Goal: Find specific page/section: Find specific page/section

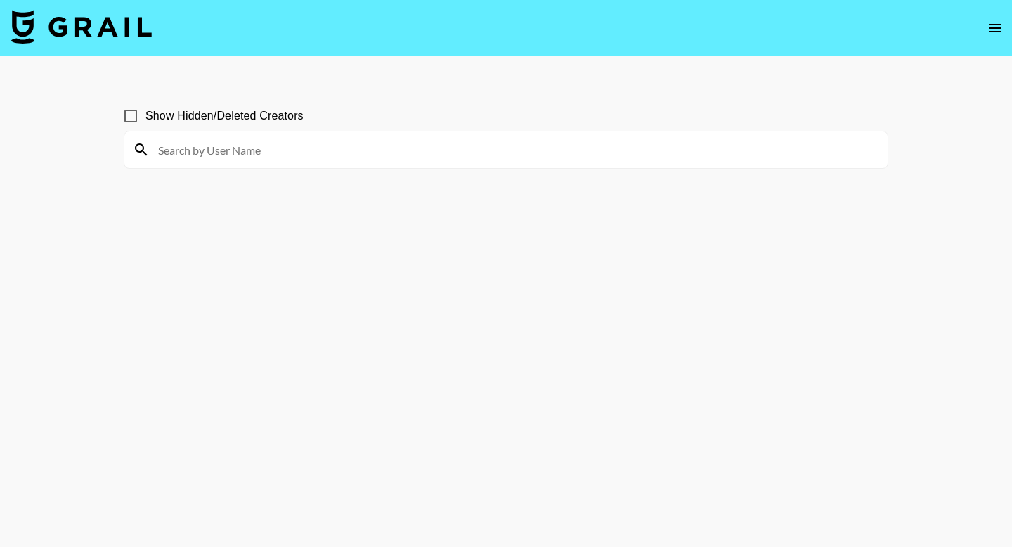
click at [487, 155] on input at bounding box center [515, 150] width 730 height 22
type input "i"
click at [176, 157] on input "lisahuuuu" at bounding box center [515, 150] width 730 height 22
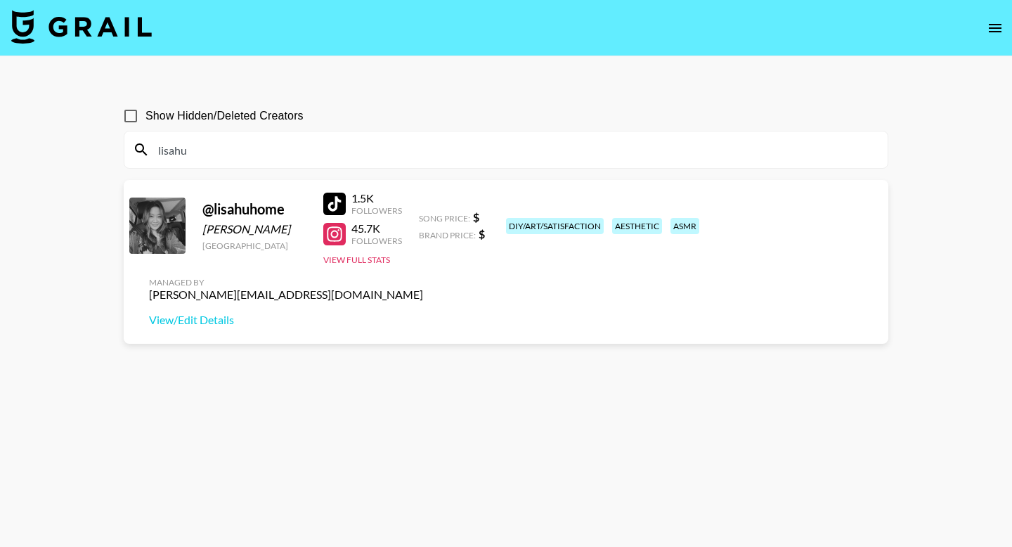
type input "lisahu"
click at [423, 313] on link "View/Edit Details" at bounding box center [286, 320] width 274 height 14
drag, startPoint x: 369, startPoint y: 150, endPoint x: 144, endPoint y: 149, distance: 225.0
click at [144, 150] on div "lisahu" at bounding box center [506, 149] width 764 height 37
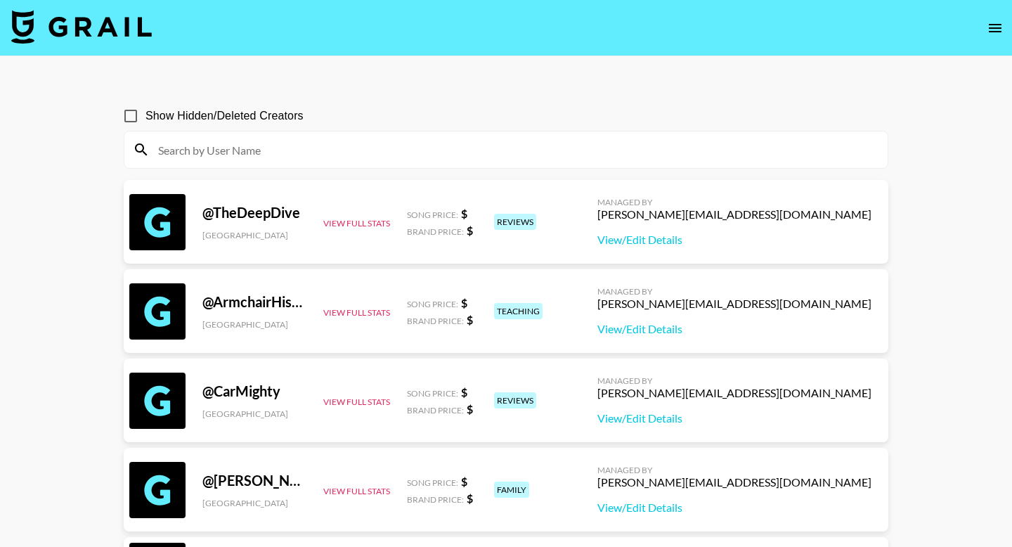
click at [1008, 18] on nav at bounding box center [506, 28] width 1012 height 56
click at [1000, 20] on icon "open drawer" at bounding box center [995, 28] width 17 height 17
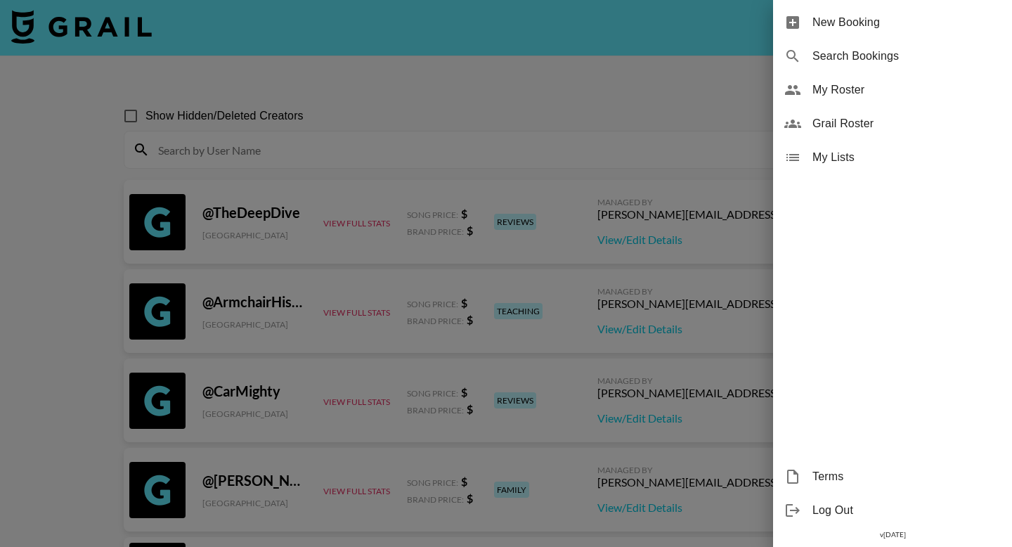
click at [828, 98] on div "My Roster" at bounding box center [892, 90] width 239 height 34
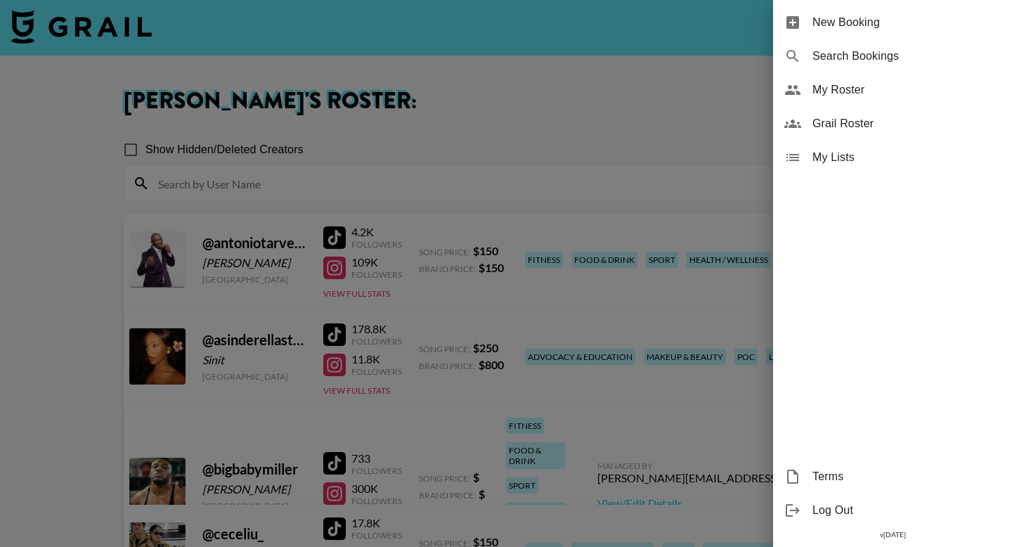
click at [510, 171] on div at bounding box center [506, 273] width 1012 height 547
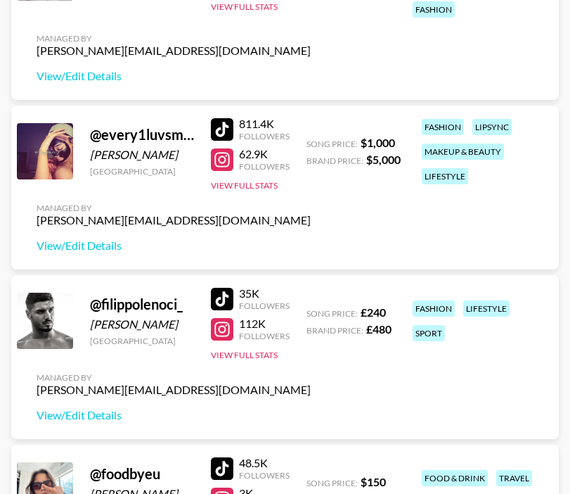
scroll to position [994, 0]
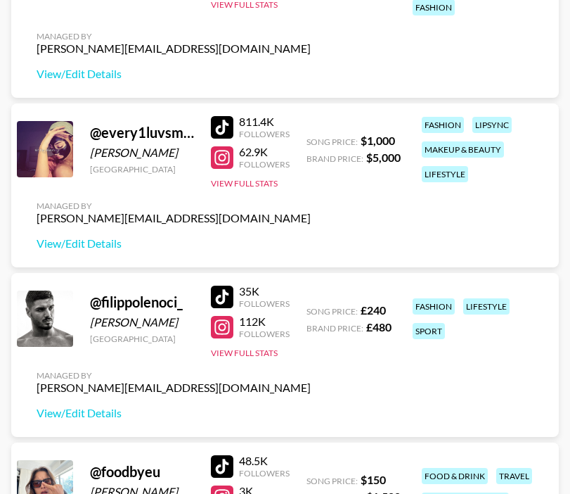
click at [218, 125] on div at bounding box center [222, 127] width 22 height 22
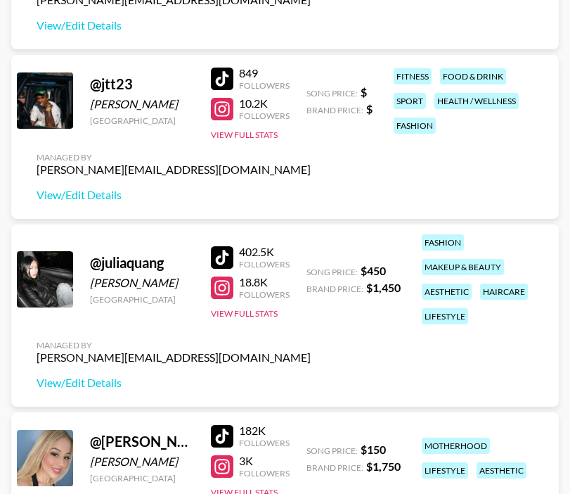
scroll to position [1863, 0]
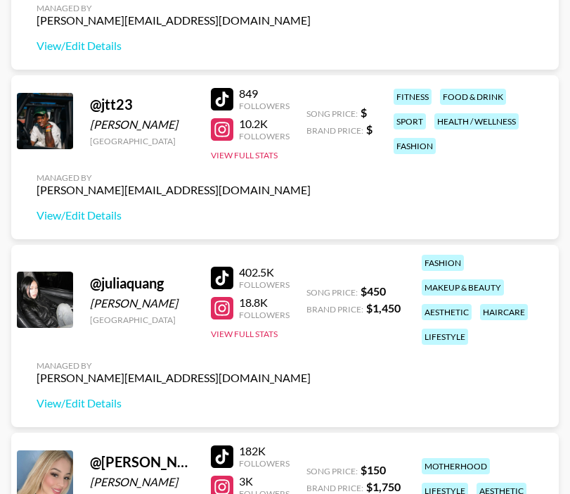
click at [222, 266] on div at bounding box center [222, 277] width 22 height 22
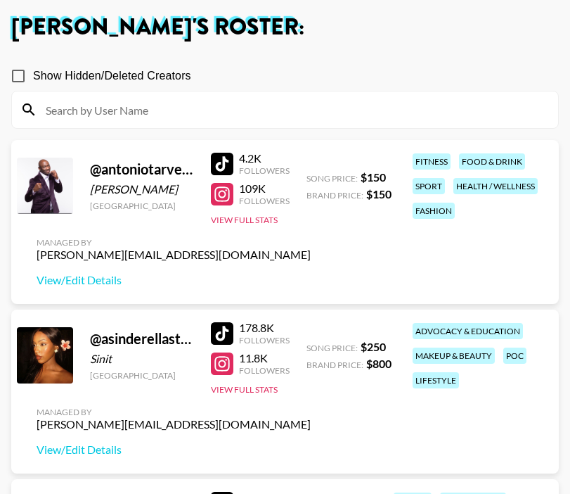
scroll to position [0, 0]
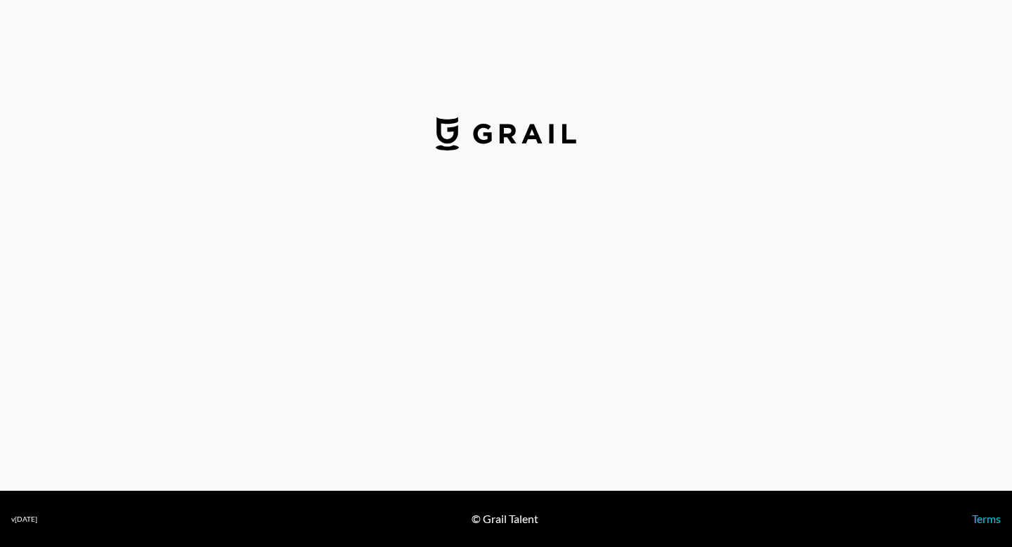
select select "USD"
